Goal: Obtain resource: Obtain resource

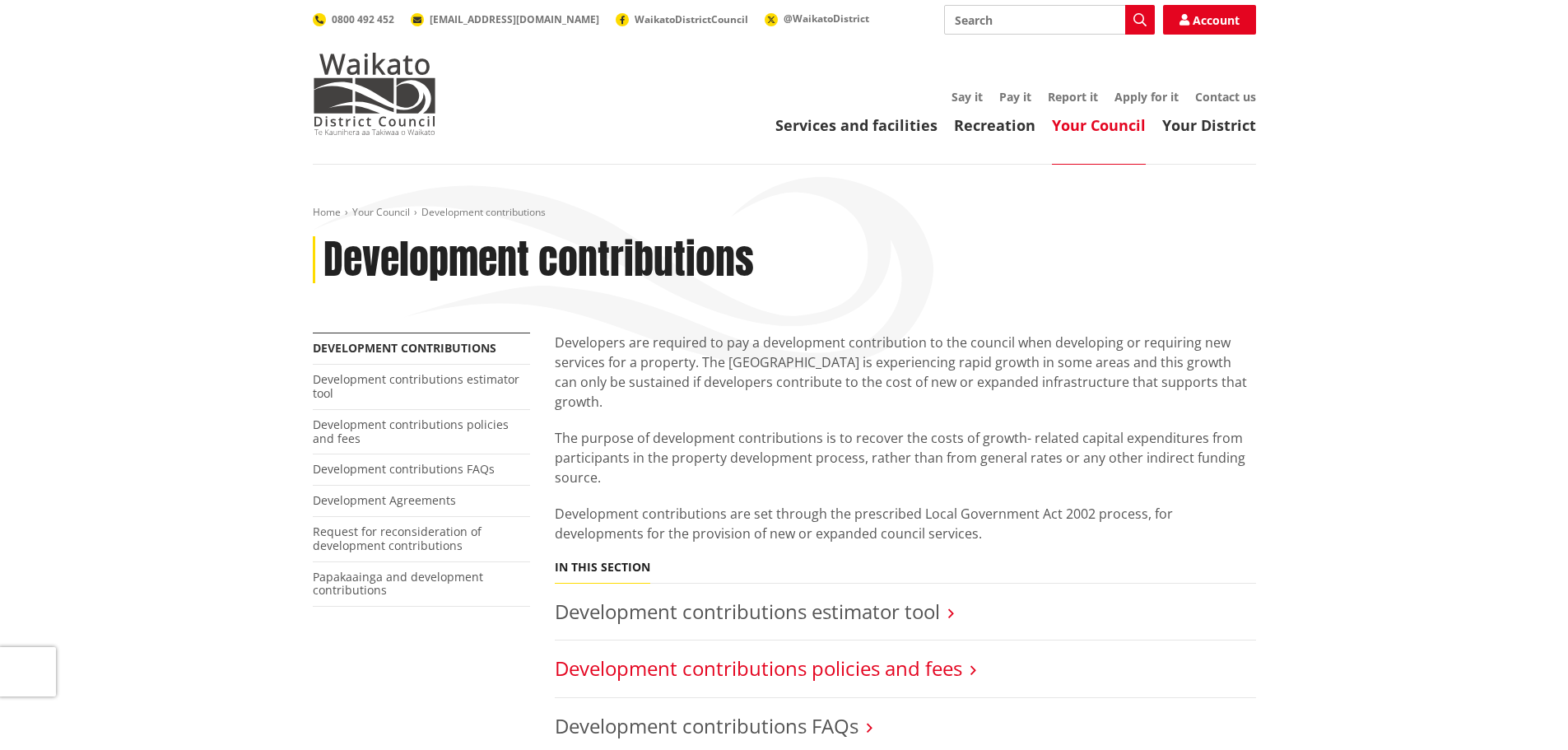
click at [940, 655] on link "Development contributions policies and fees" at bounding box center [758, 668] width 407 height 27
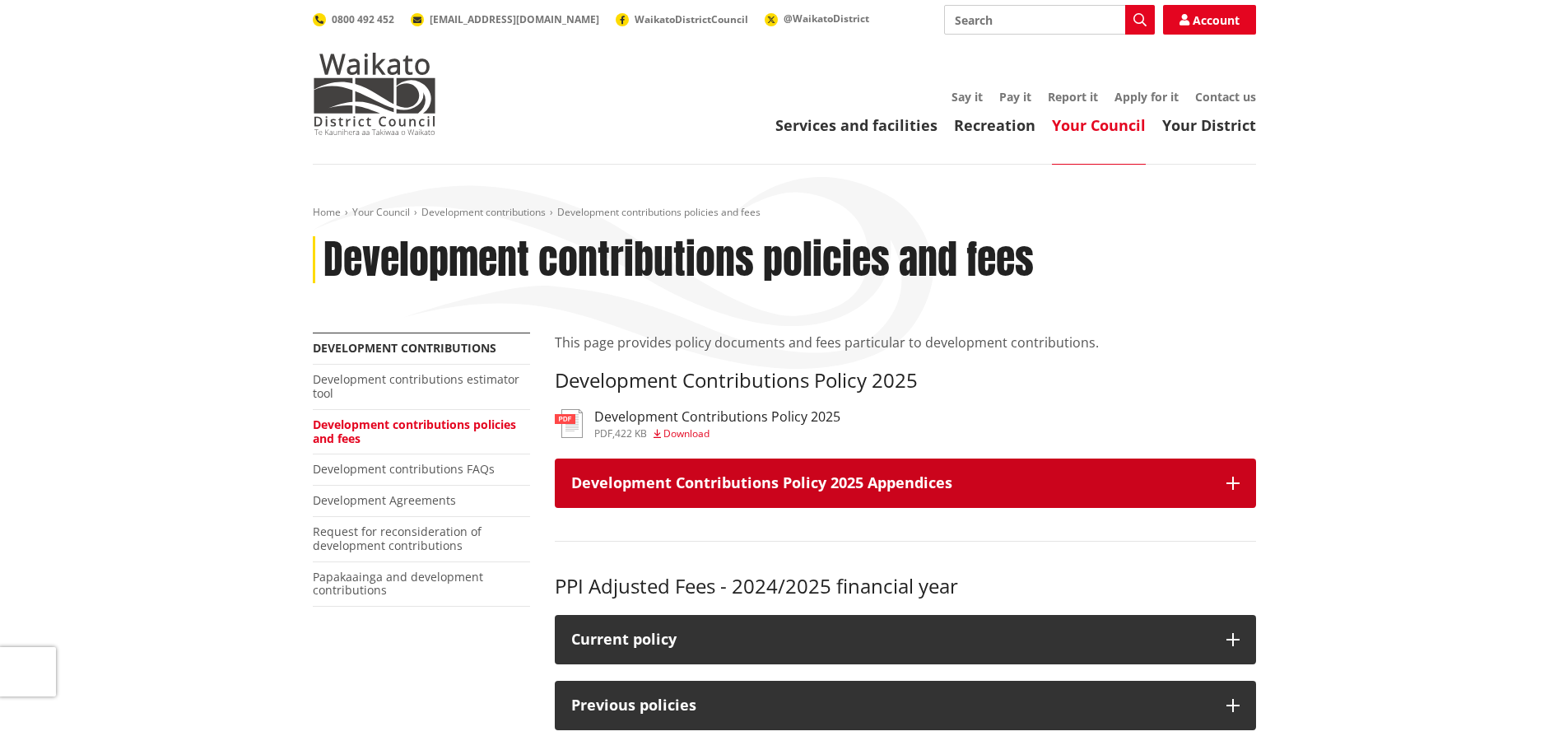
click at [1044, 471] on button "Development Contributions Policy 2025 Appendices" at bounding box center [905, 483] width 701 height 49
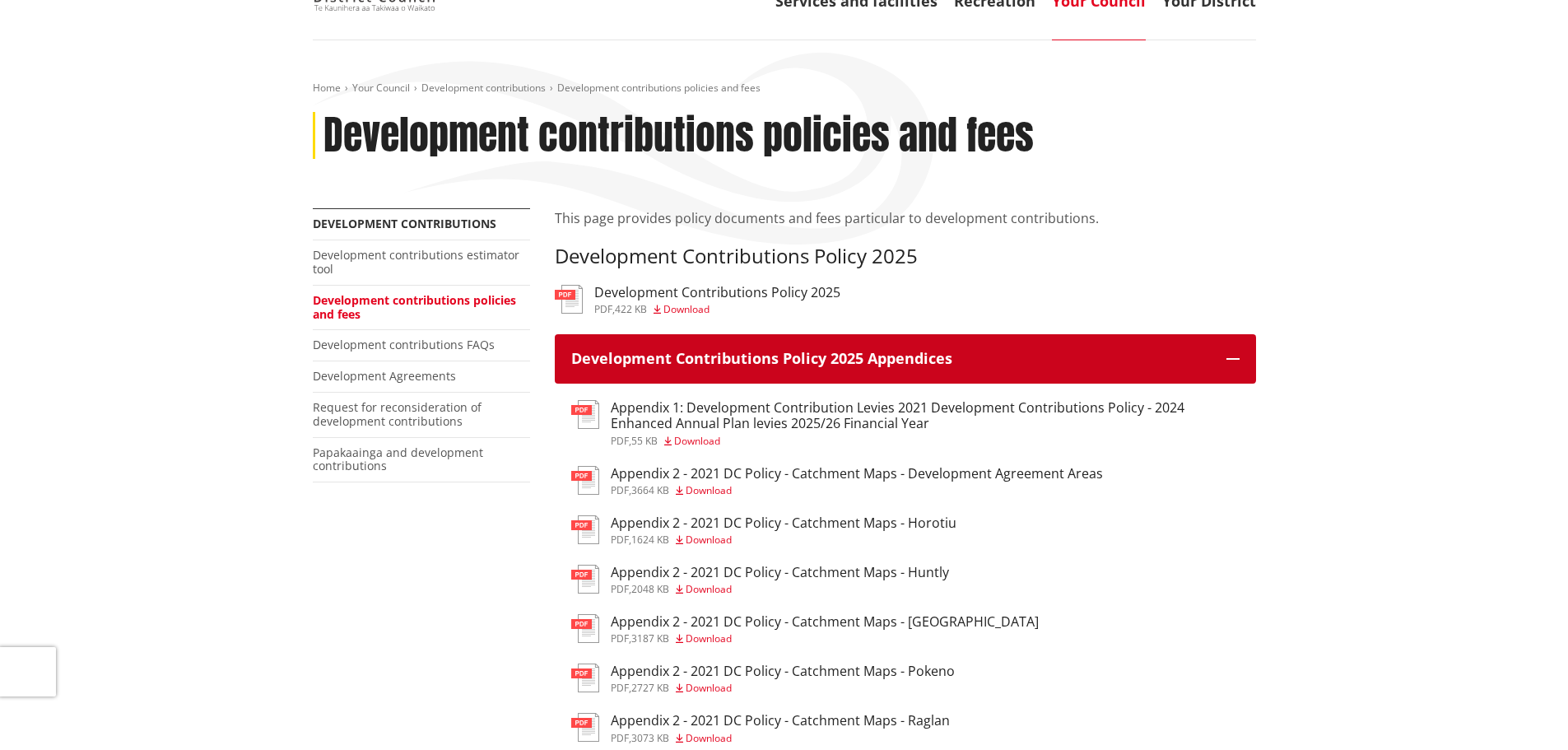
scroll to position [247, 0]
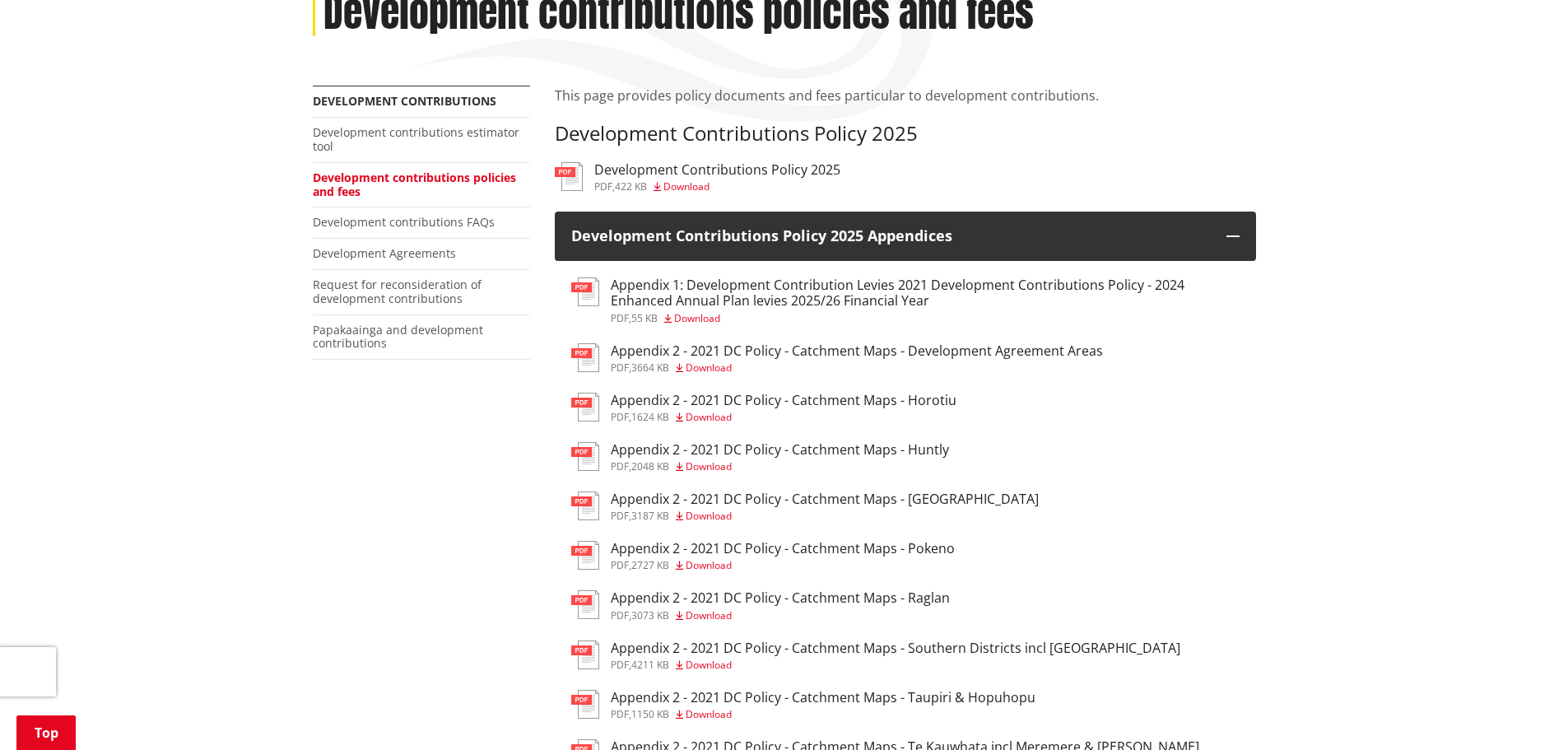
click at [968, 505] on h3 "Appendix 2 - 2021 DC Policy - Catchment Maps - [GEOGRAPHIC_DATA]" at bounding box center [825, 499] width 428 height 16
